Goal: Task Accomplishment & Management: Use online tool/utility

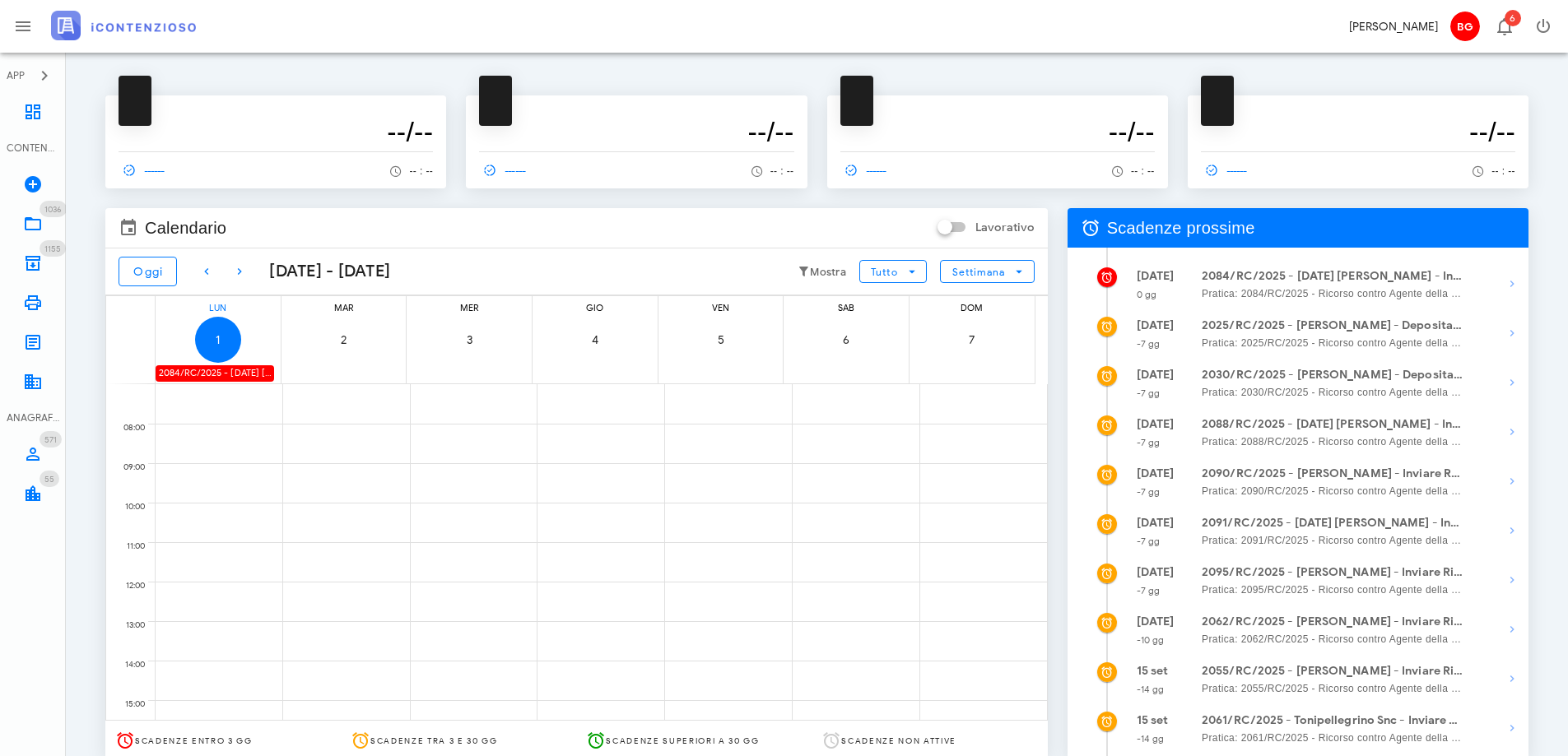
click at [195, 376] on div "2084/RC/2025 - Natale Iacono - Inviare Ricorso" at bounding box center [215, 373] width 118 height 16
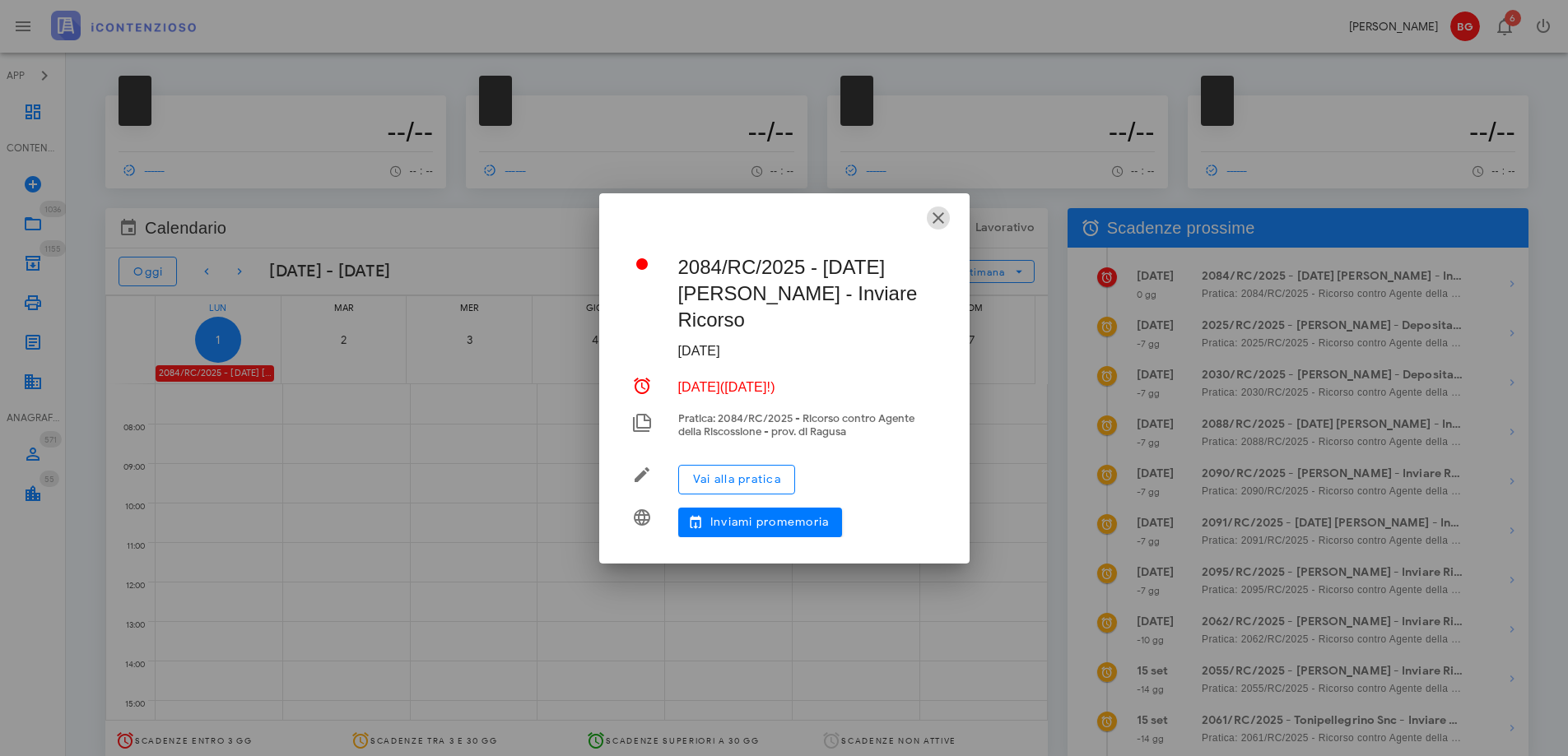
click at [941, 228] on icon "button" at bounding box center [938, 218] width 20 height 20
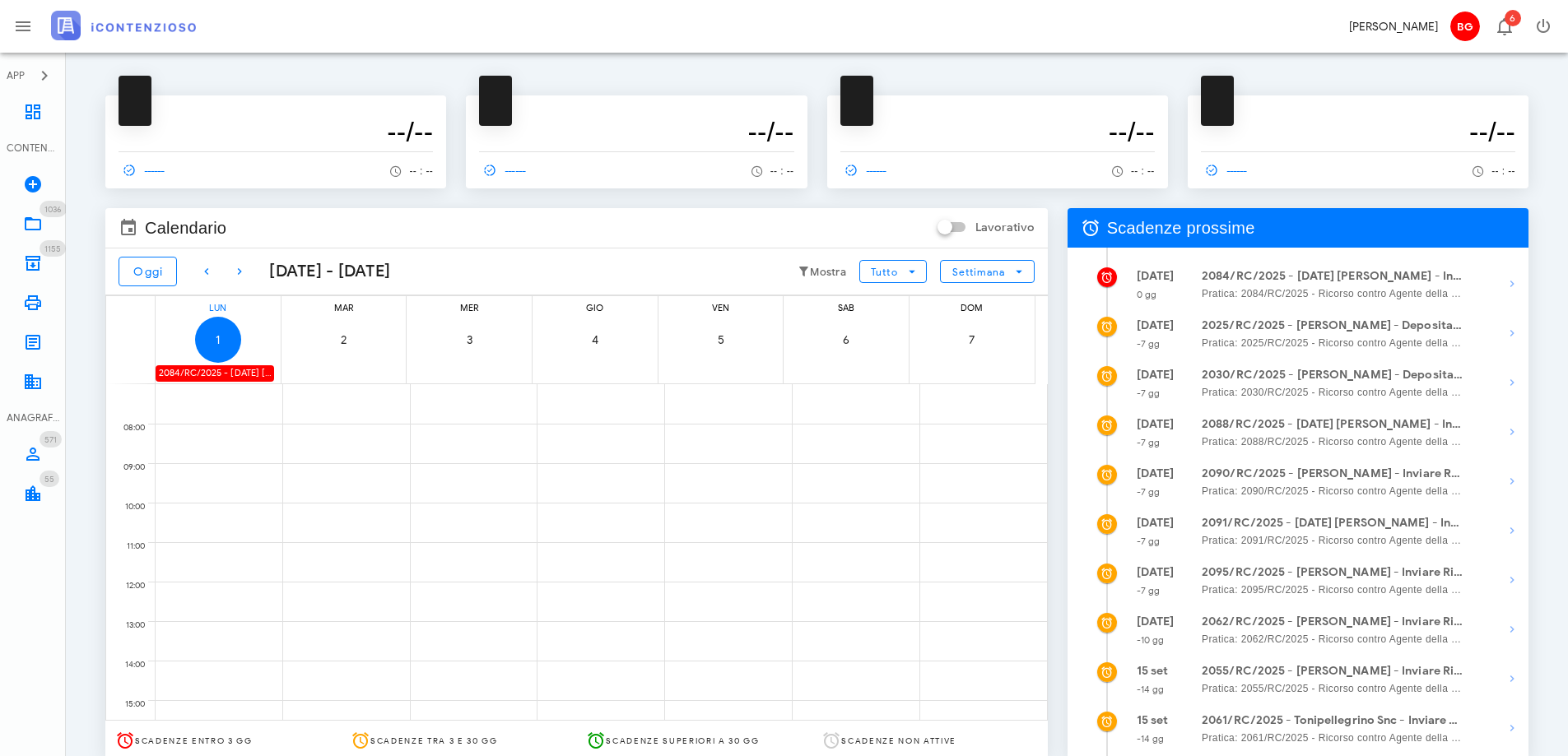
click at [215, 370] on div "2084/RC/2025 - Natale Iacono - Inviare Ricorso" at bounding box center [215, 373] width 118 height 16
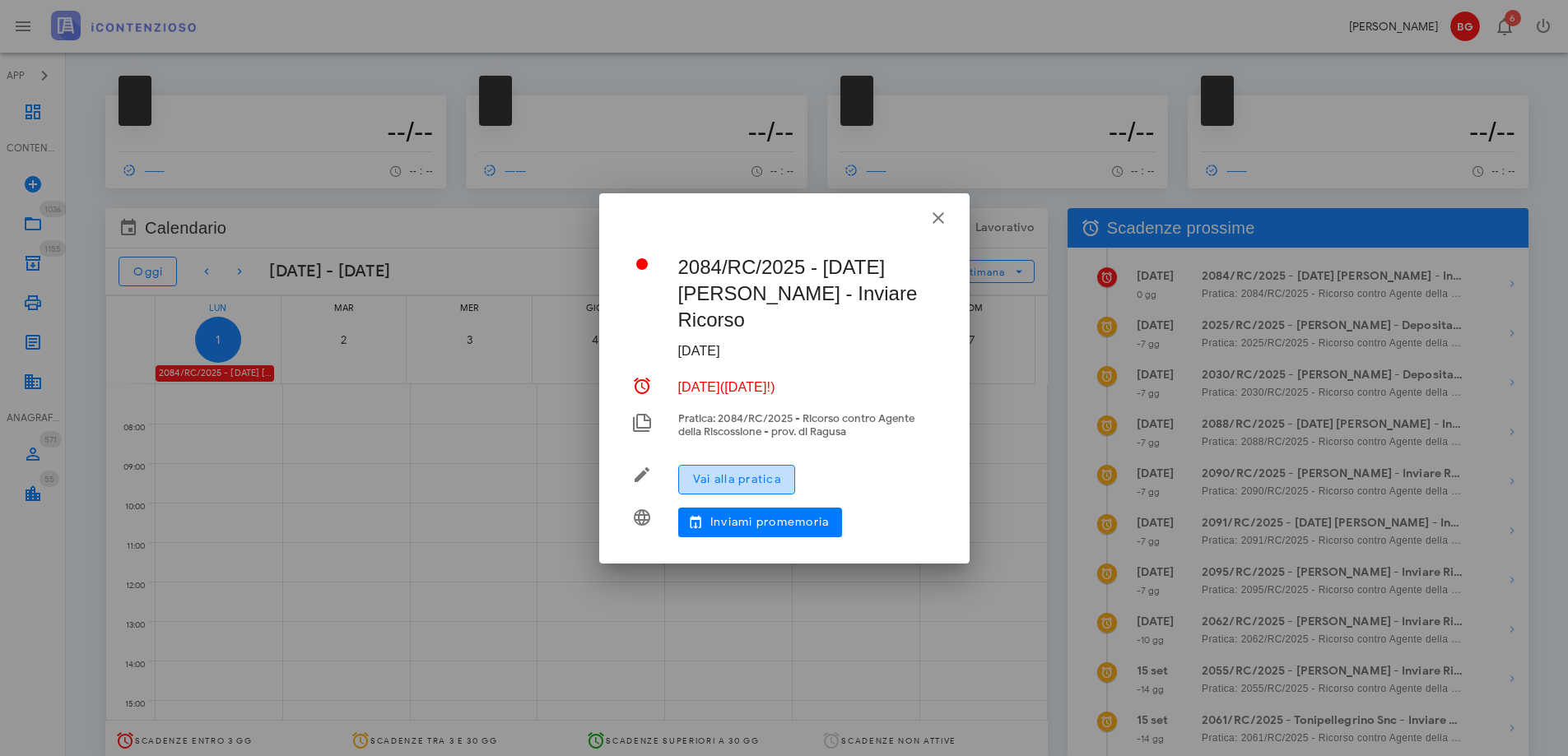
click at [743, 472] on span "Vai alla pratica" at bounding box center [736, 479] width 89 height 14
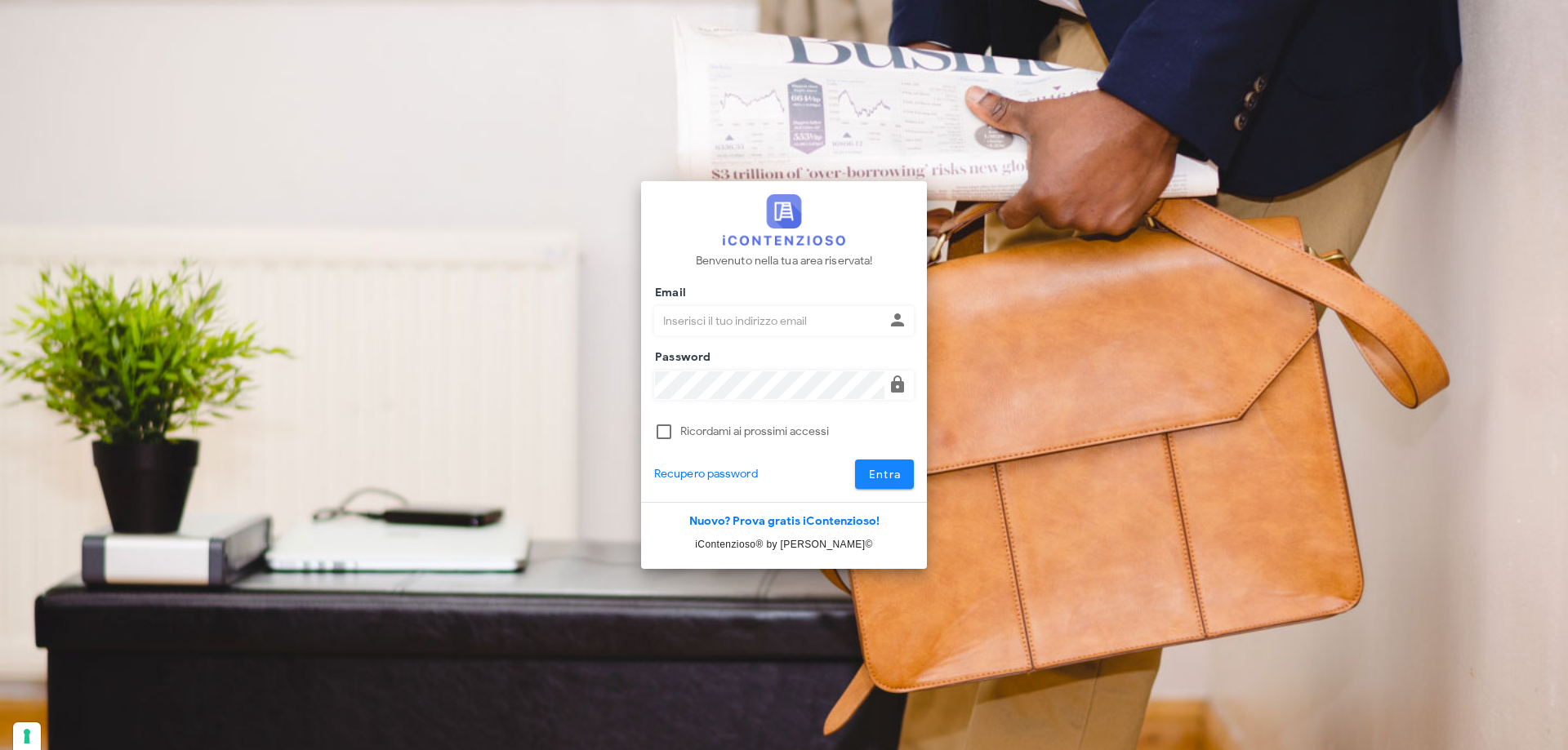
type input "[EMAIL_ADDRESS][DOMAIN_NAME]"
click at [871, 480] on span "Entra" at bounding box center [885, 474] width 34 height 14
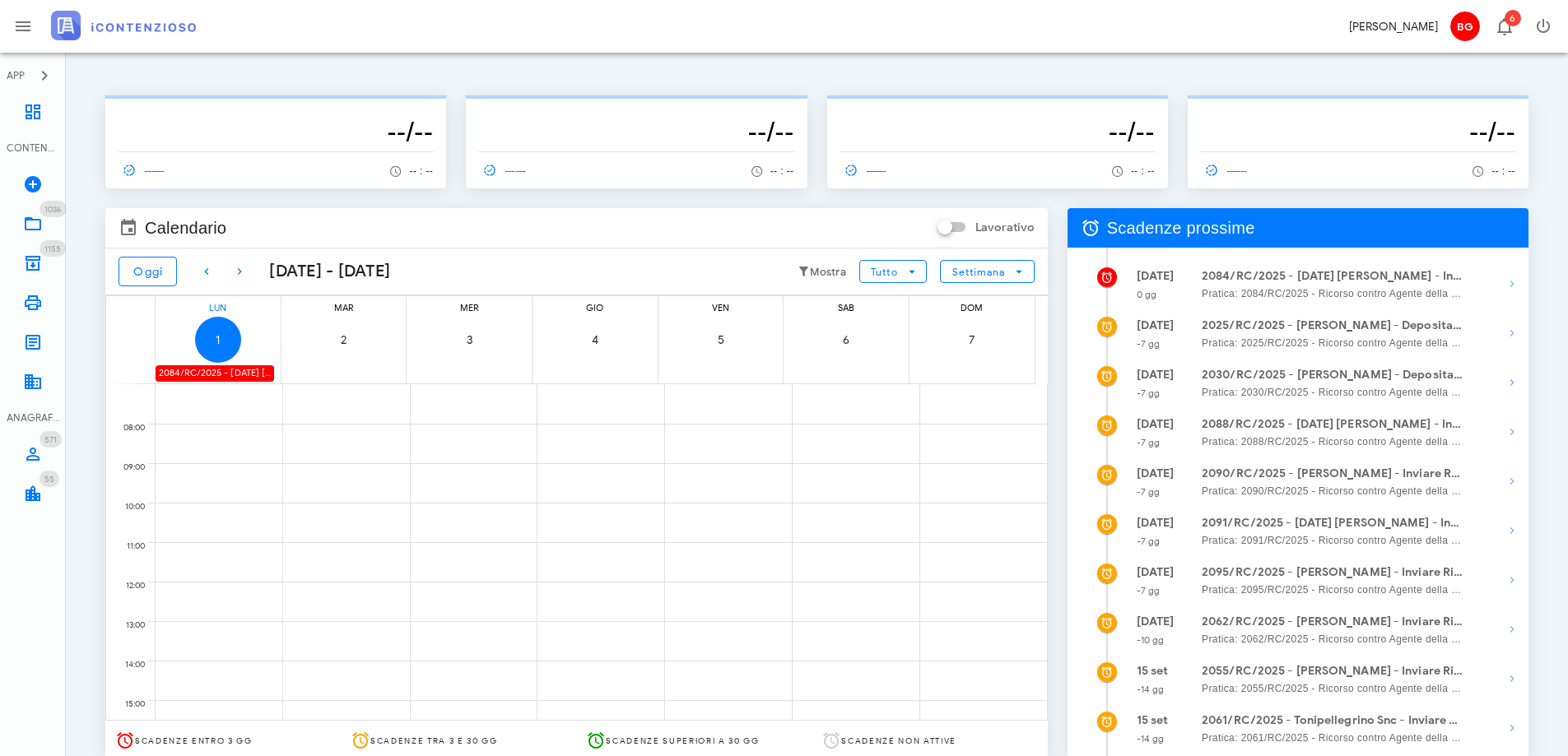
click at [245, 377] on div "2084/RC/2025 - Natale Iacono - Inviare Ricorso" at bounding box center [215, 373] width 118 height 16
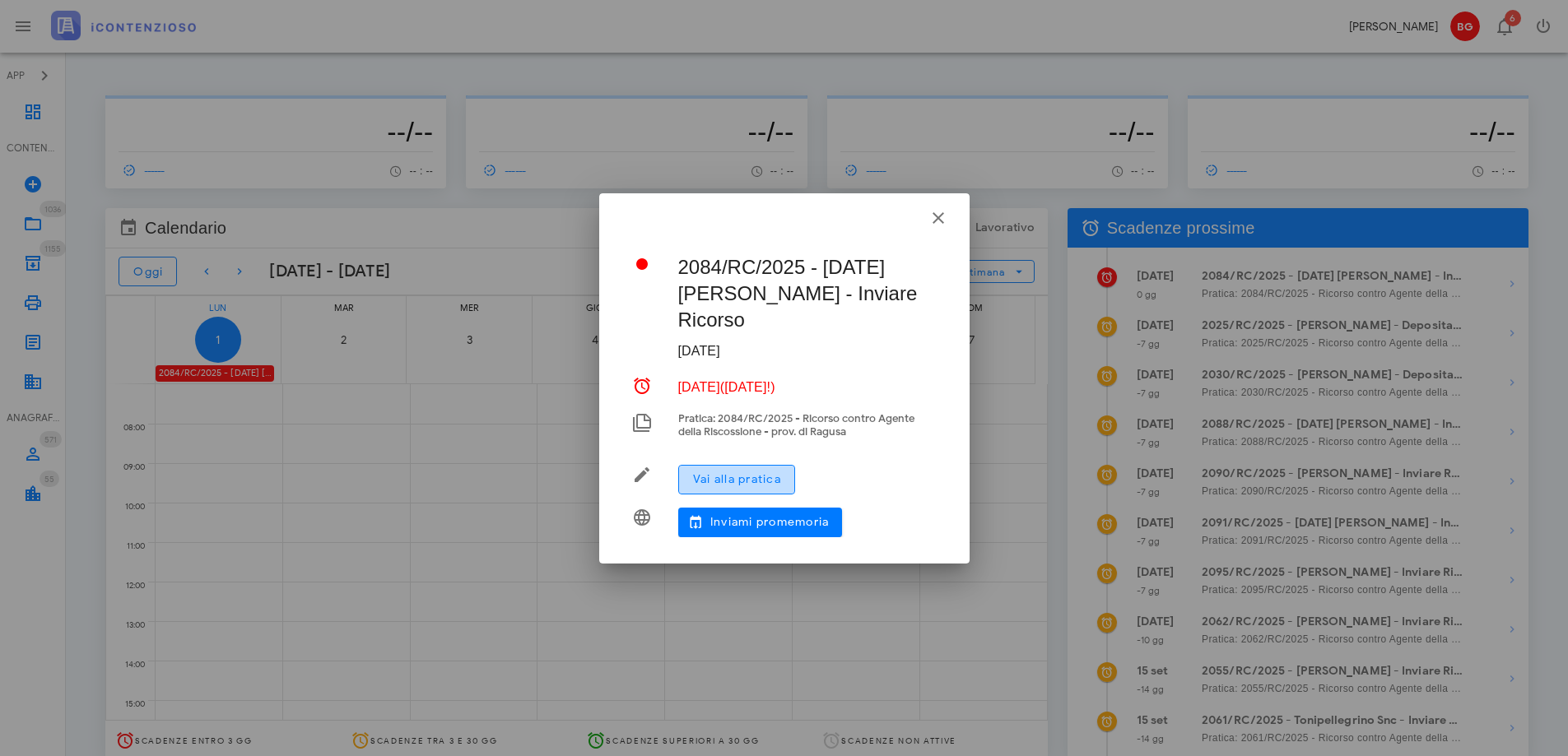
click at [719, 472] on span "Vai alla pratica" at bounding box center [736, 479] width 89 height 14
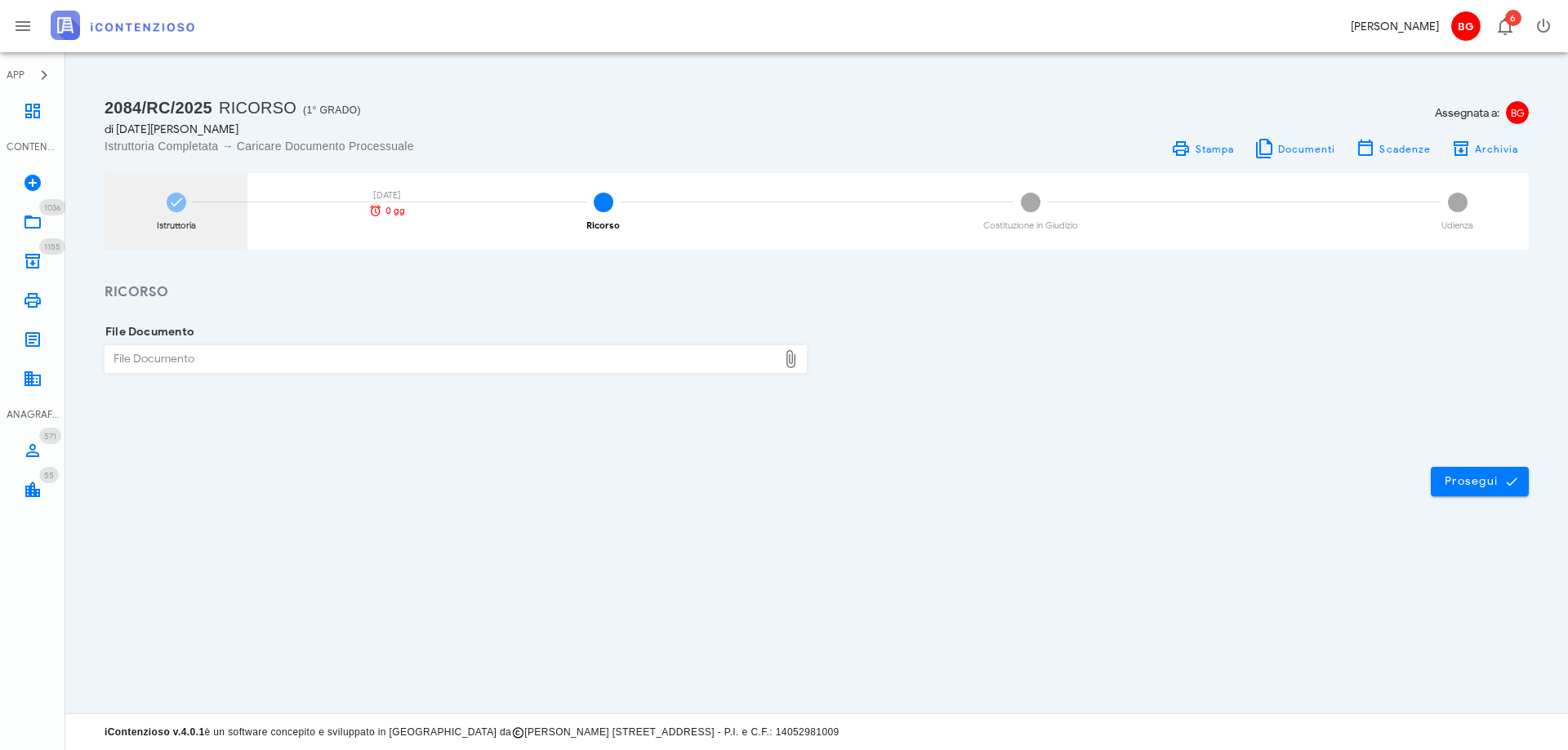
click at [182, 241] on div "Istruttoria 01/09/2025 0 gg" at bounding box center [176, 211] width 143 height 77
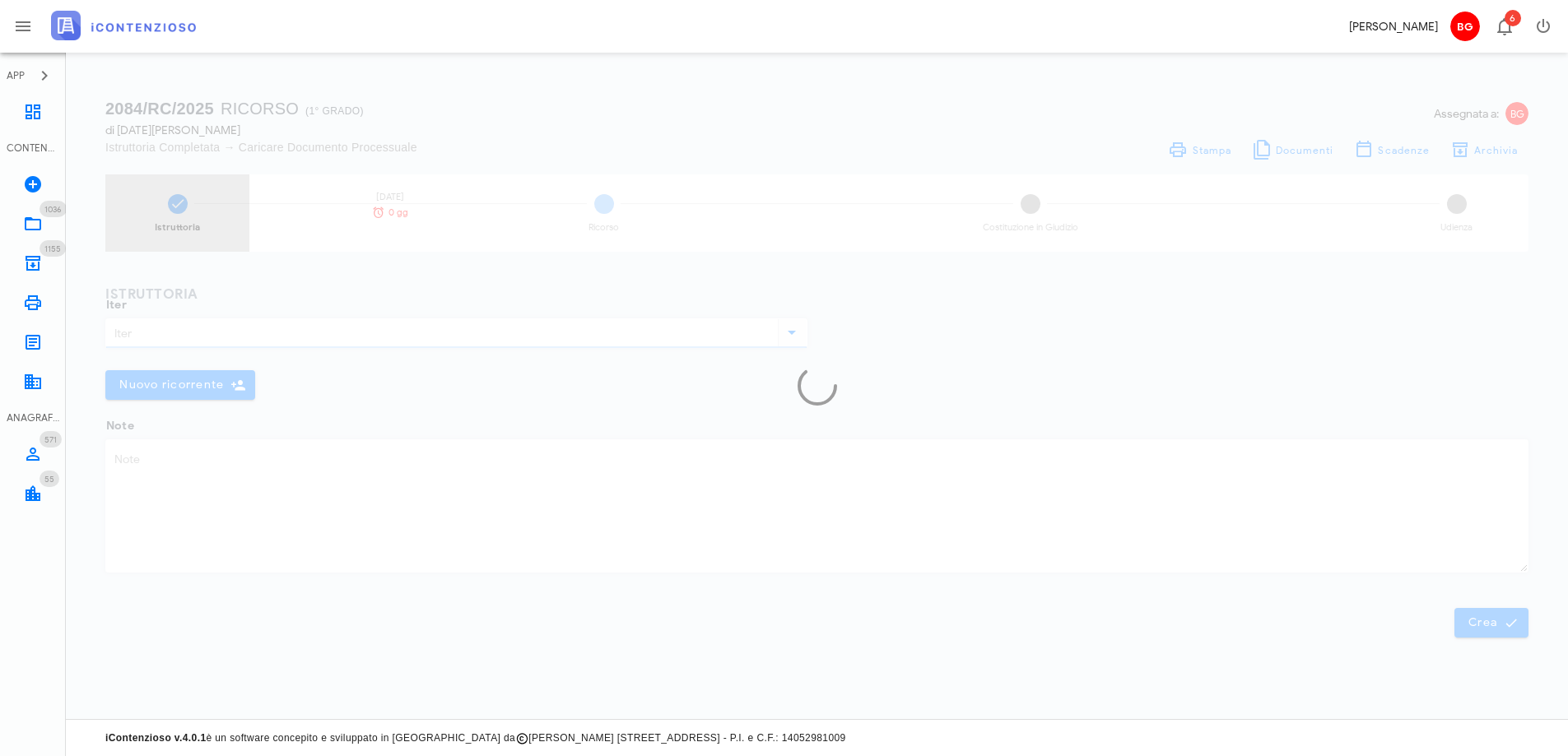
type input "Ricorso"
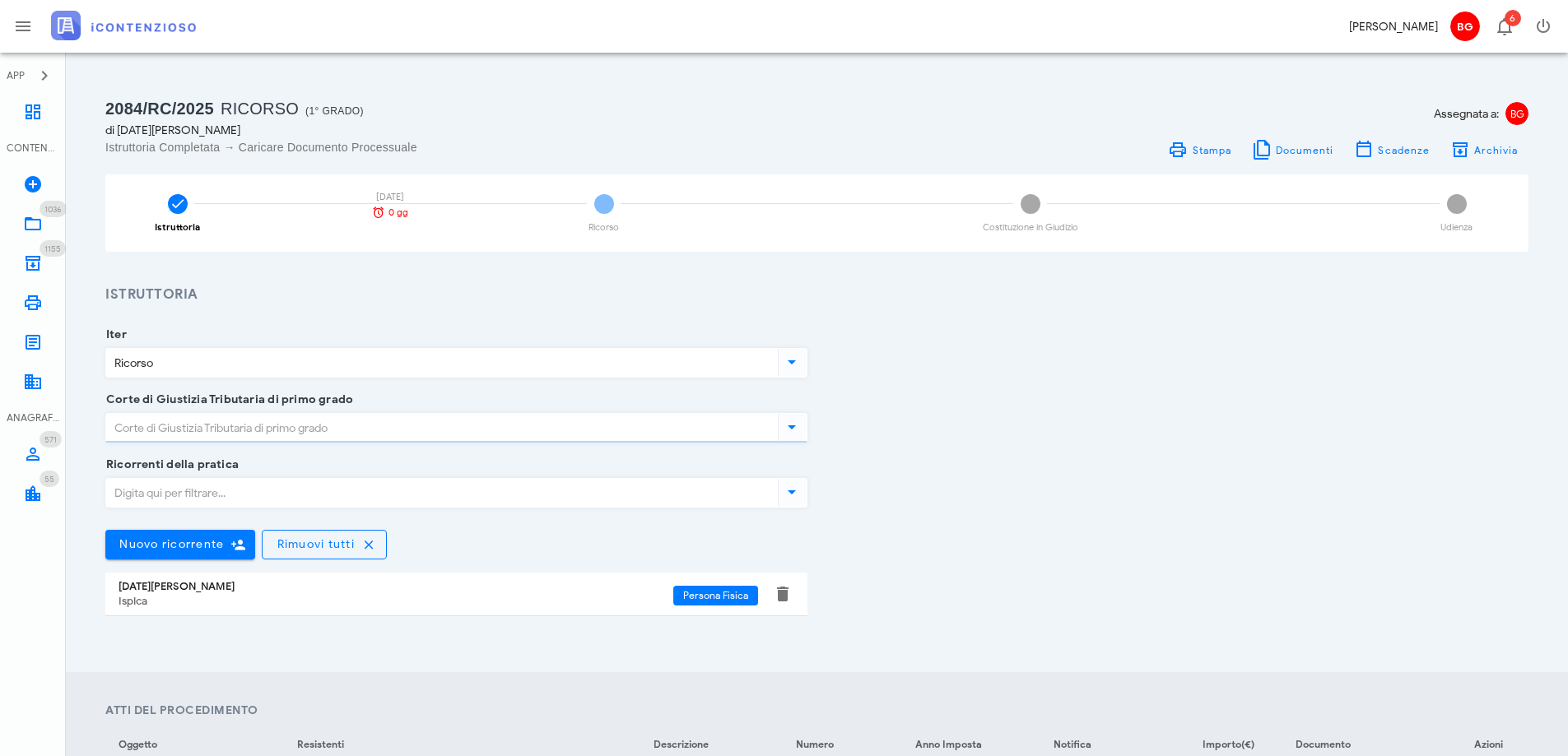
type input "Ragusa"
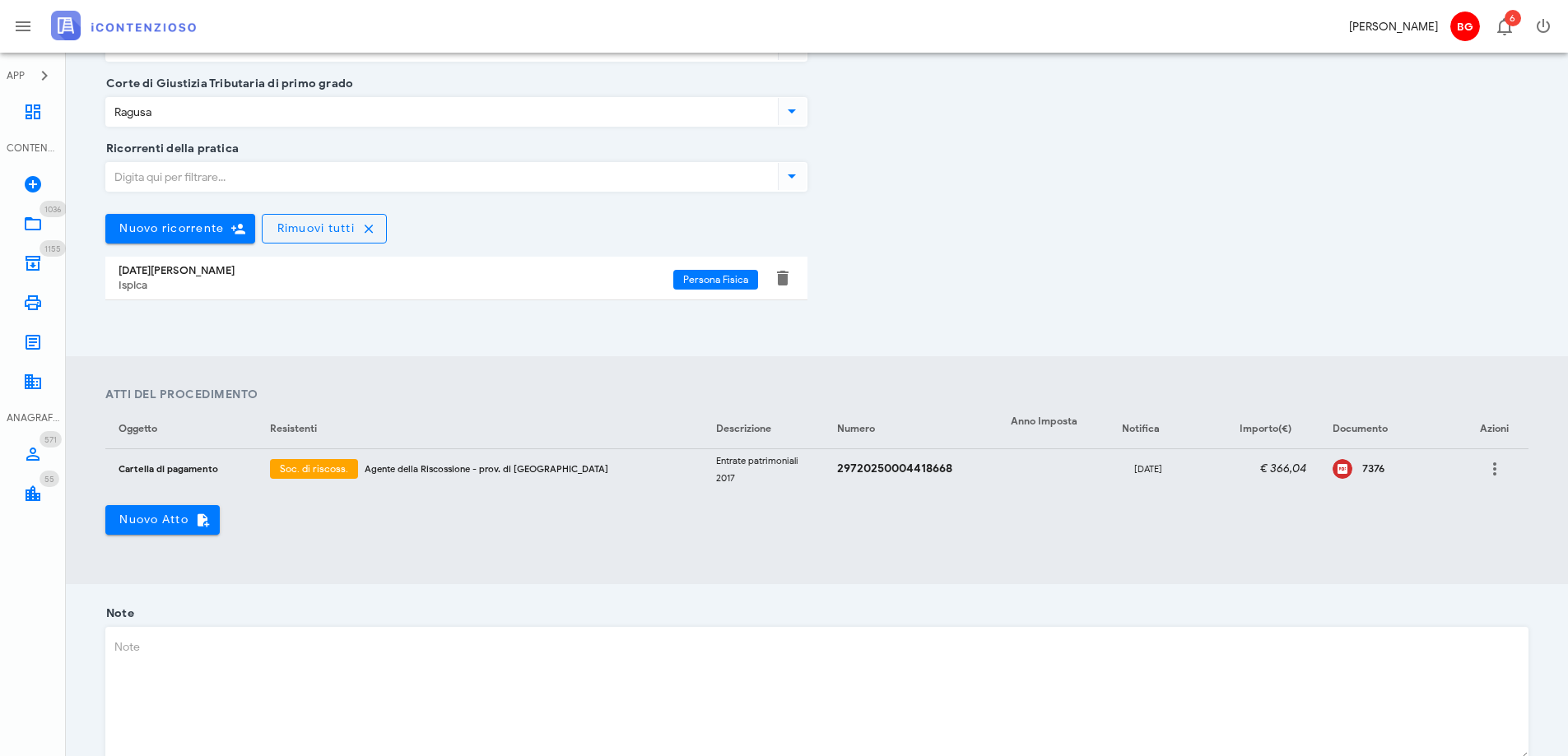
scroll to position [329, 0]
